Goal: Check status: Check status

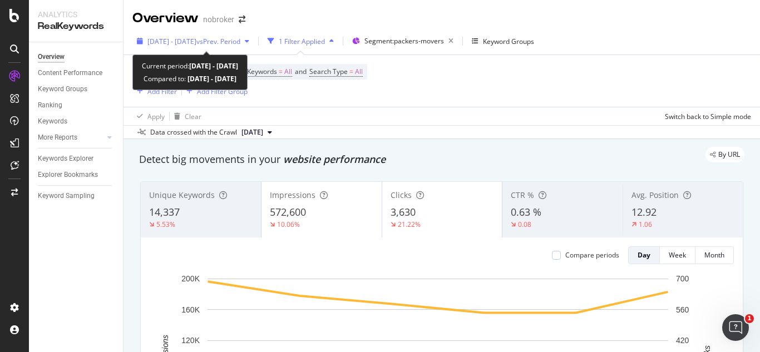
click at [240, 41] on span "vs Prev. Period" at bounding box center [218, 41] width 44 height 9
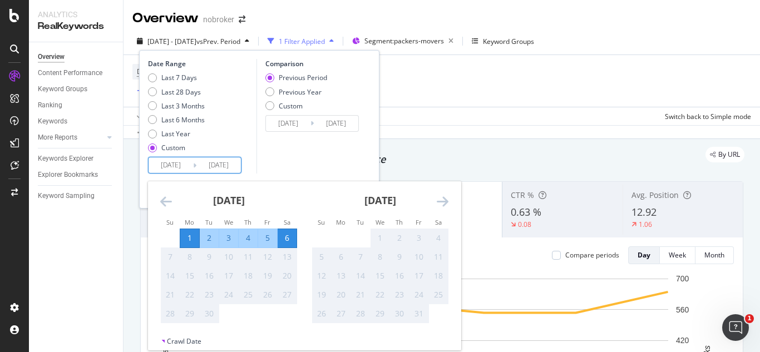
click at [230, 164] on input "2025/09/06" at bounding box center [218, 165] width 44 height 16
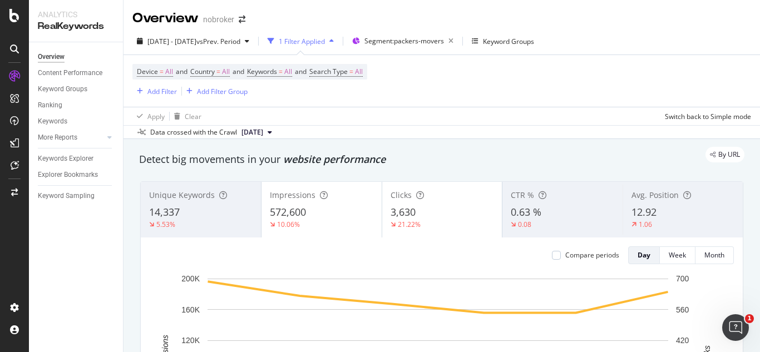
click at [493, 135] on div "Data crossed with the Crawl 2025 Aug. 4th" at bounding box center [441, 131] width 636 height 13
